Goal: Task Accomplishment & Management: Use online tool/utility

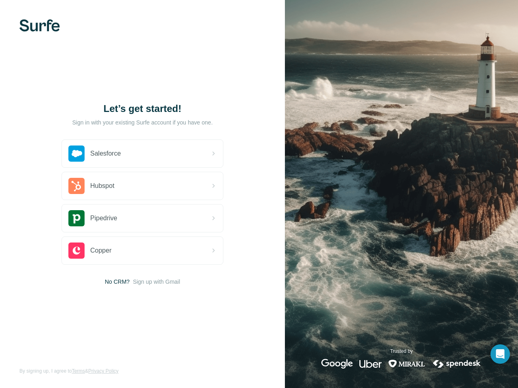
click at [259, 194] on div "Let’s get started! Sign in with your existing Surfe account if you have one. Sa…" at bounding box center [142, 194] width 285 height 388
click at [40, 25] on img at bounding box center [39, 25] width 40 height 12
click at [142, 154] on div "Salesforce" at bounding box center [142, 154] width 161 height 28
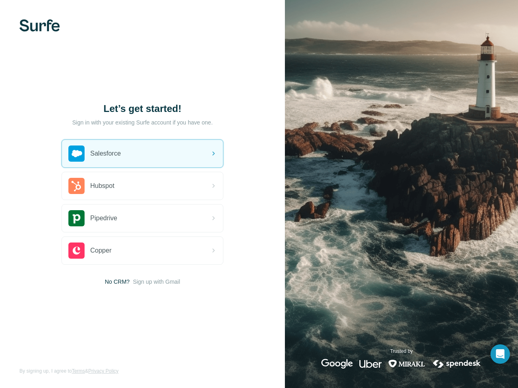
click at [142, 186] on div "Hubspot" at bounding box center [142, 186] width 161 height 28
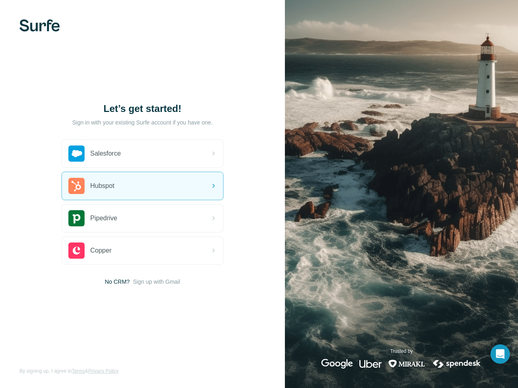
click at [142, 218] on div "Pipedrive" at bounding box center [142, 219] width 161 height 28
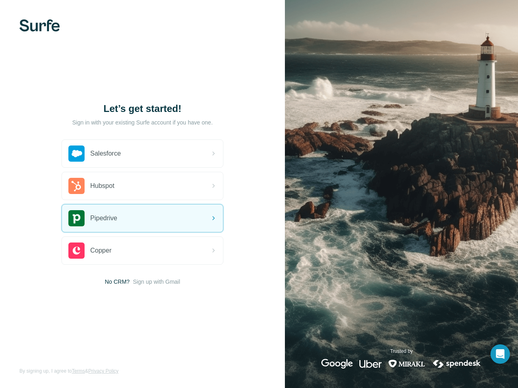
click at [142, 251] on div "Copper" at bounding box center [142, 251] width 161 height 28
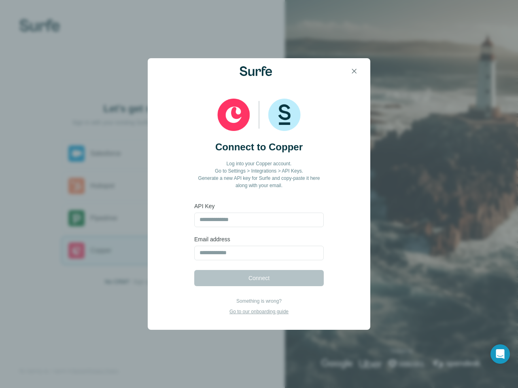
click at [156, 282] on div "Connect to Copper Log into your Copper account. Go to Settings > Integrations >…" at bounding box center [259, 199] width 223 height 231
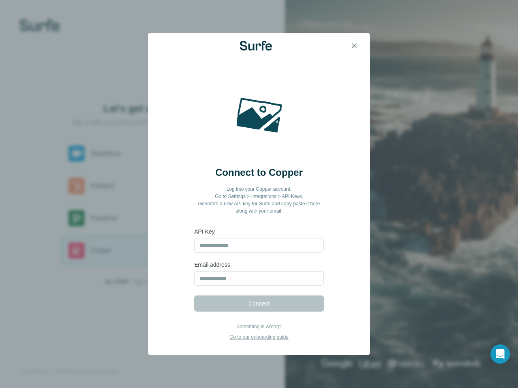
click at [500, 354] on icon "Open Intercom Messenger" at bounding box center [500, 355] width 8 height 10
